Goal: Task Accomplishment & Management: Use online tool/utility

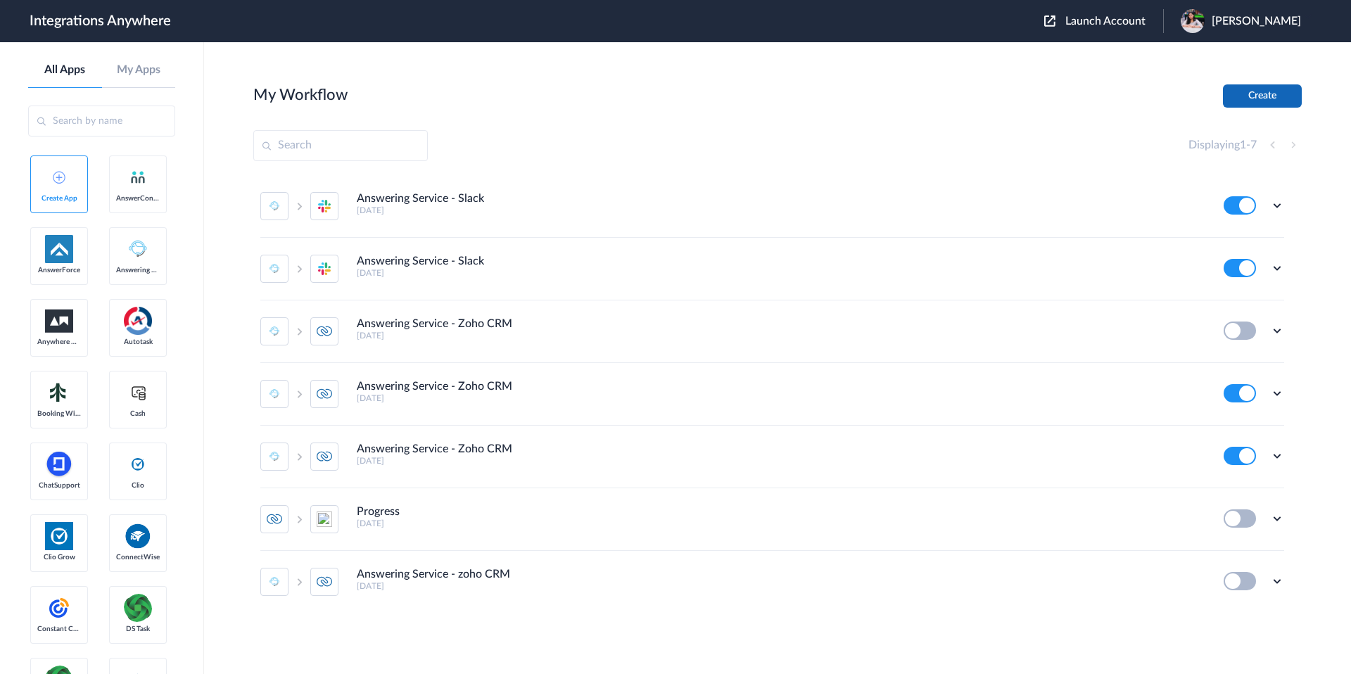
click at [1261, 106] on button "Create" at bounding box center [1262, 95] width 79 height 23
click at [422, 196] on h4 "Answering Service - Slack" at bounding box center [420, 198] width 127 height 13
click at [1277, 203] on icon at bounding box center [1277, 205] width 14 height 14
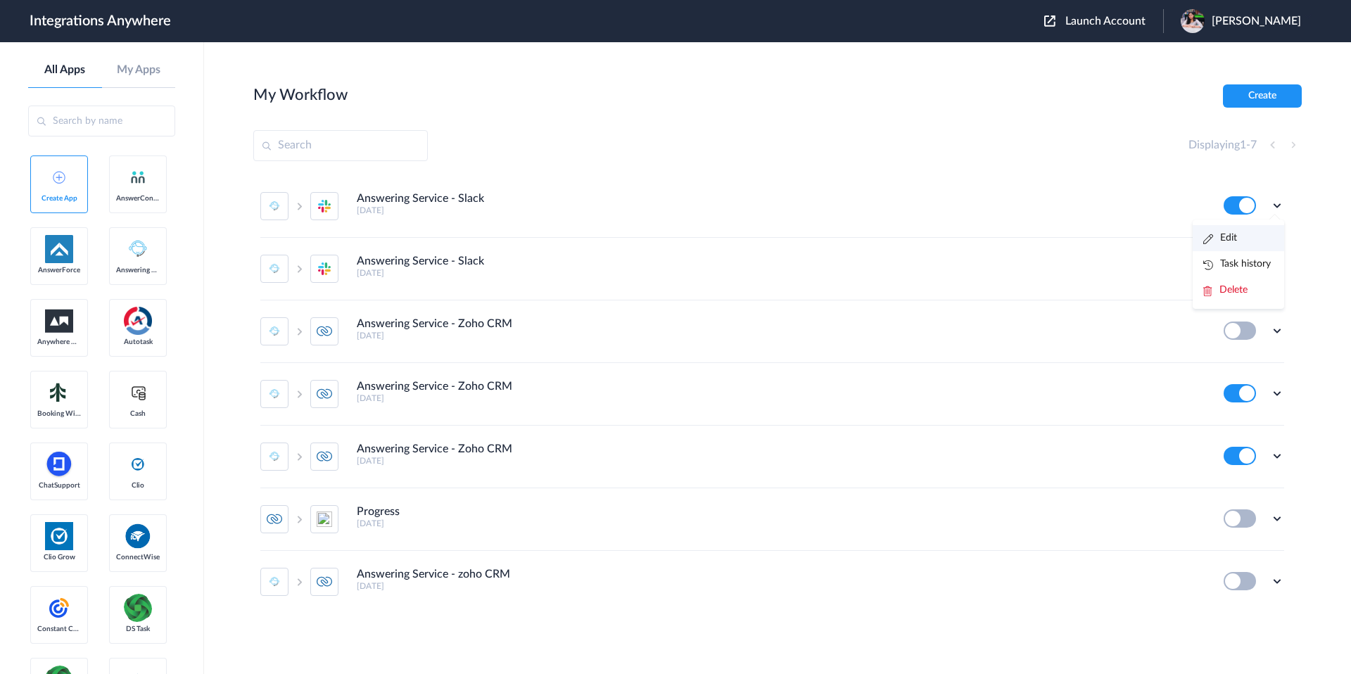
click at [1244, 245] on li "Edit" at bounding box center [1238, 238] width 91 height 26
click at [1272, 275] on div "Edit Task history Delete" at bounding box center [1254, 268] width 61 height 18
click at [1272, 272] on icon at bounding box center [1277, 268] width 14 height 14
click at [1250, 331] on link "Task history" at bounding box center [1238, 327] width 68 height 10
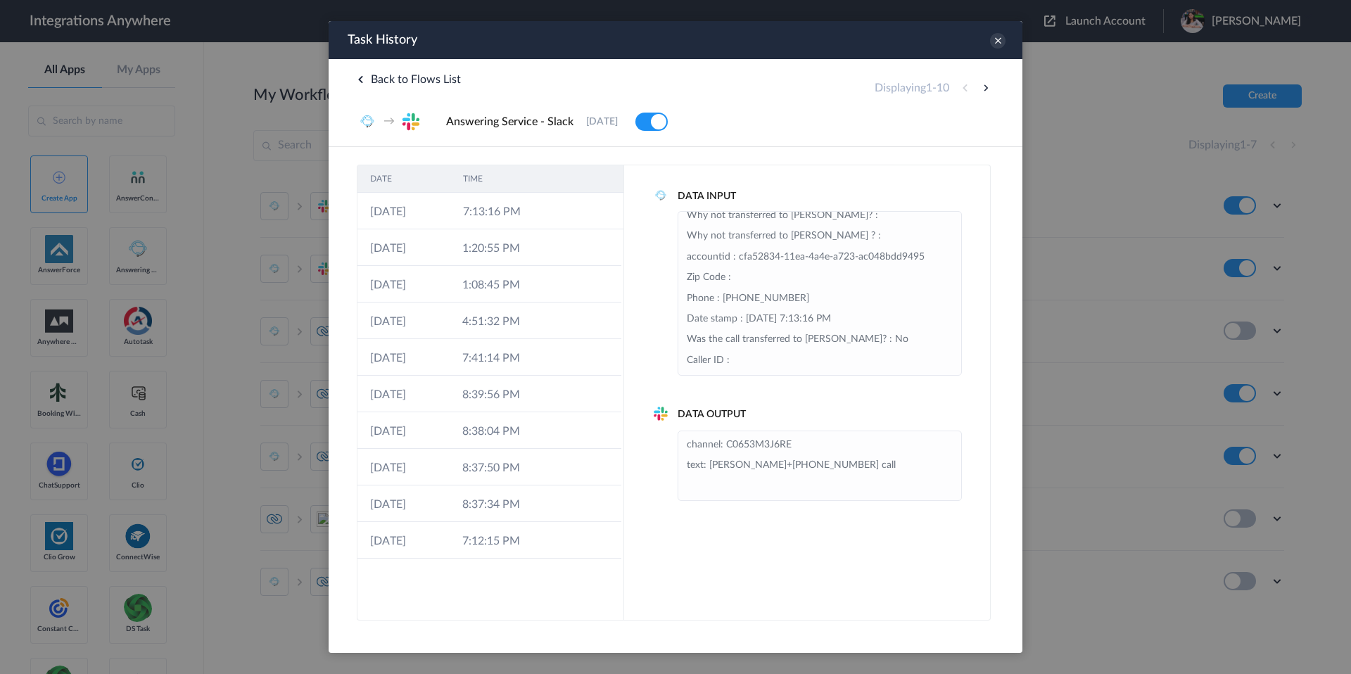
scroll to position [116, 0]
drag, startPoint x: 362, startPoint y: 212, endPoint x: 533, endPoint y: 215, distance: 171.8
click at [533, 214] on tr "[DATE] 7:13:16 PM" at bounding box center [491, 211] width 266 height 37
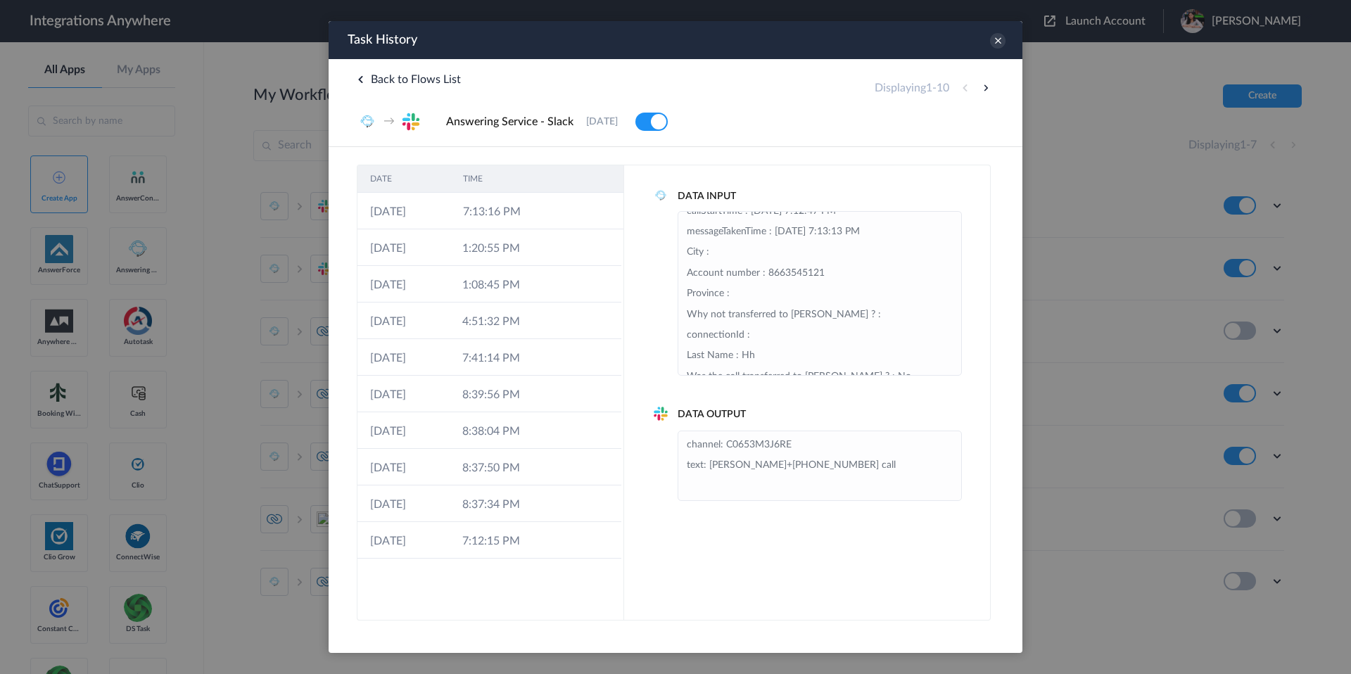
click at [804, 331] on li "Message : Why not transferred to [PERSON_NAME]? : Was the call transferred to […" at bounding box center [820, 128] width 266 height 559
copy li "8663545121"
click at [999, 46] on icon at bounding box center [997, 40] width 15 height 15
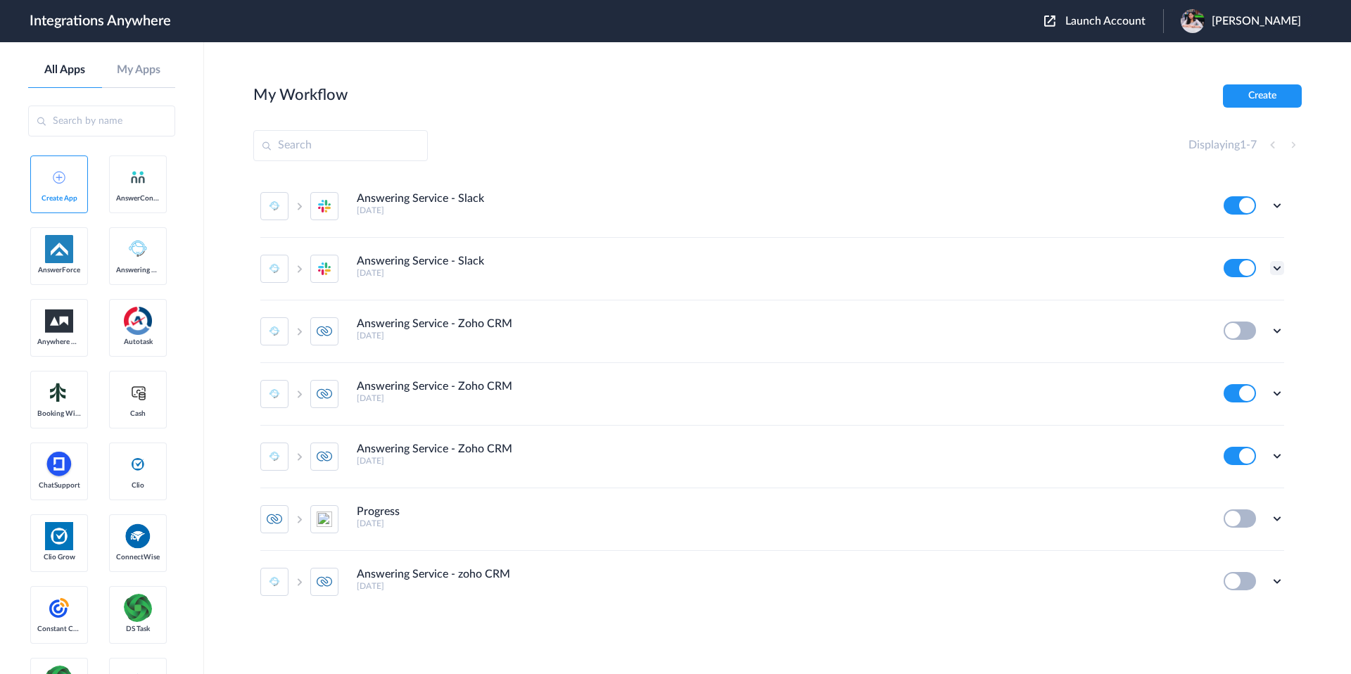
click at [1274, 267] on icon at bounding box center [1277, 268] width 14 height 14
click at [1256, 293] on li "Edit" at bounding box center [1238, 301] width 91 height 26
